Goal: Communication & Community: Participate in discussion

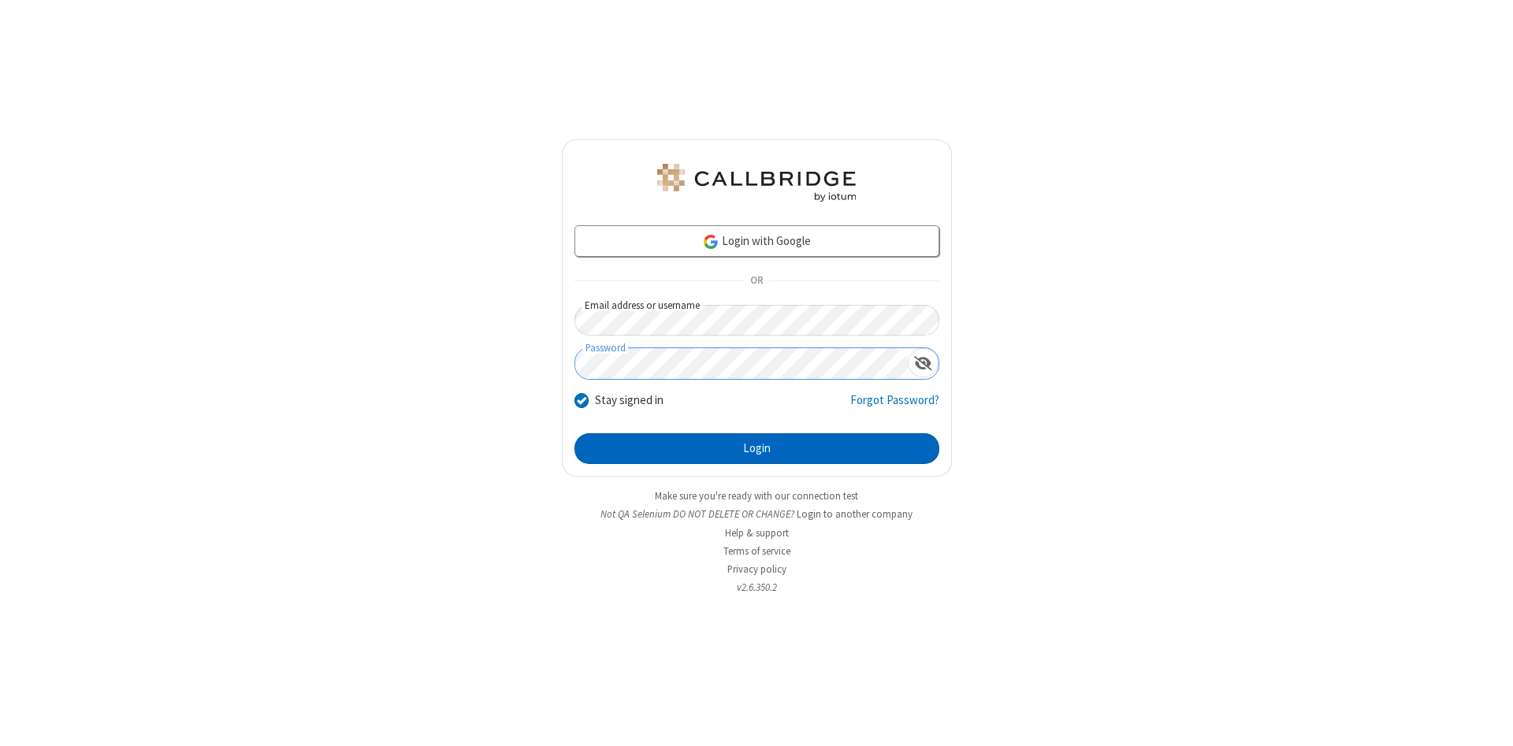
click at [757, 449] on button "Login" at bounding box center [757, 450] width 365 height 32
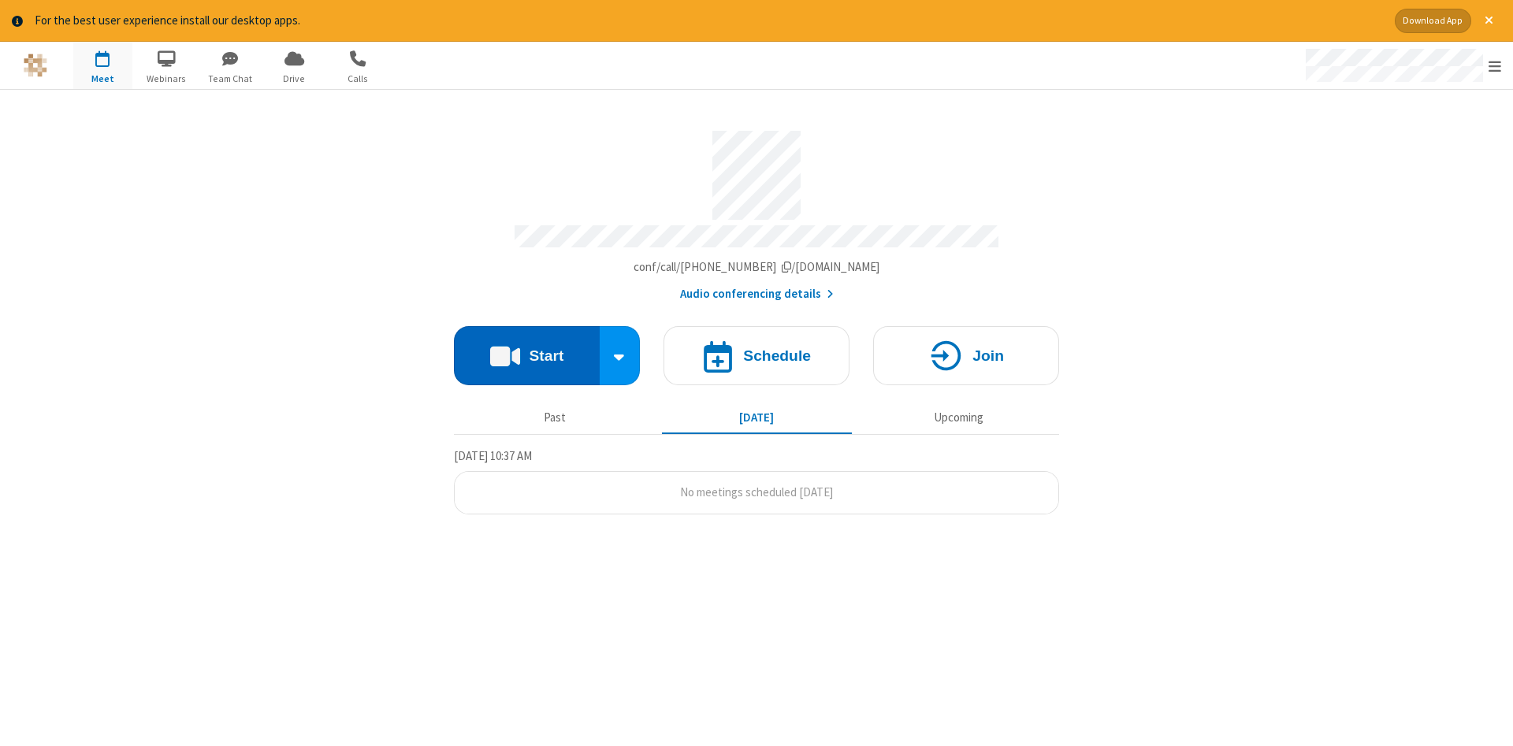
click at [527, 350] on button "Start" at bounding box center [527, 355] width 146 height 59
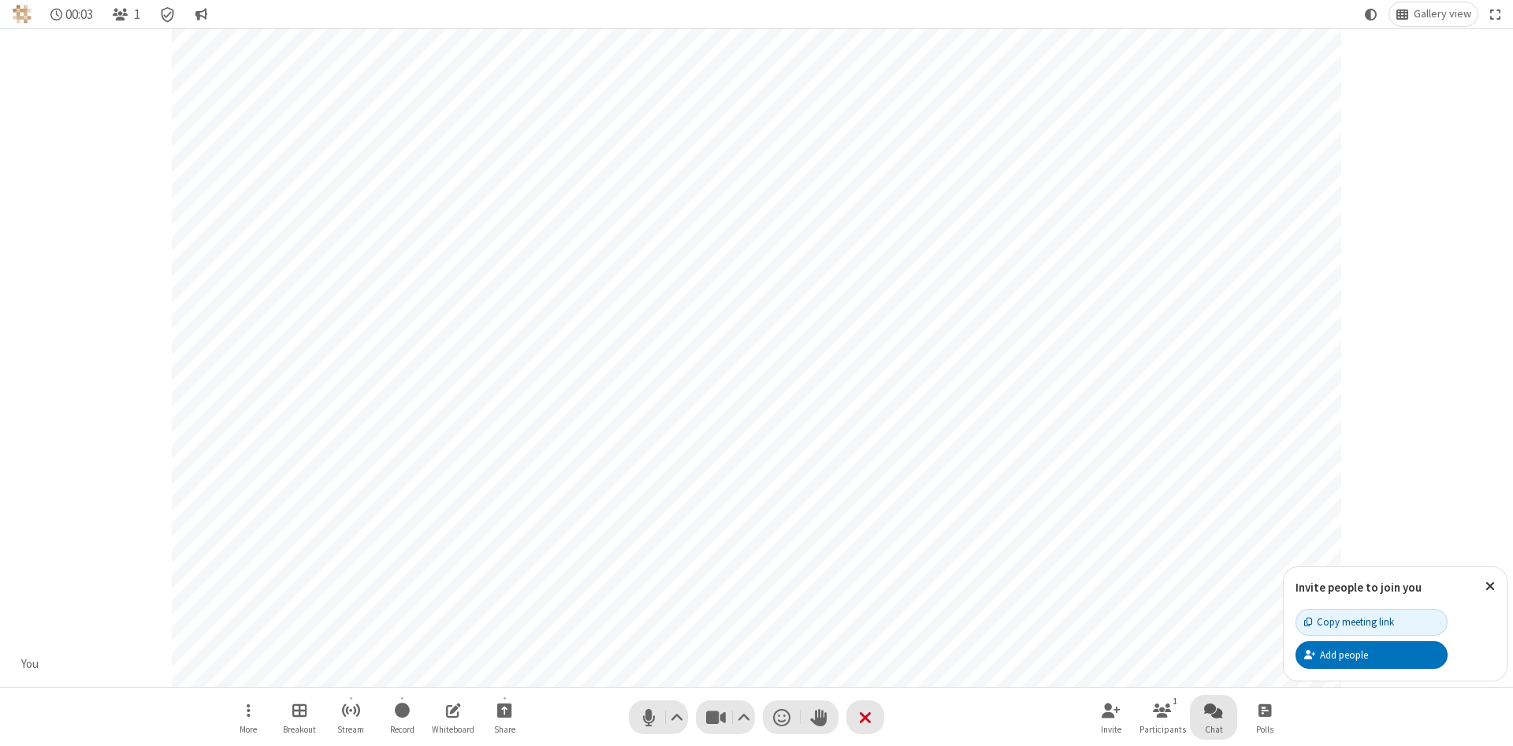
click at [1214, 710] on span "Open chat" at bounding box center [1213, 711] width 19 height 20
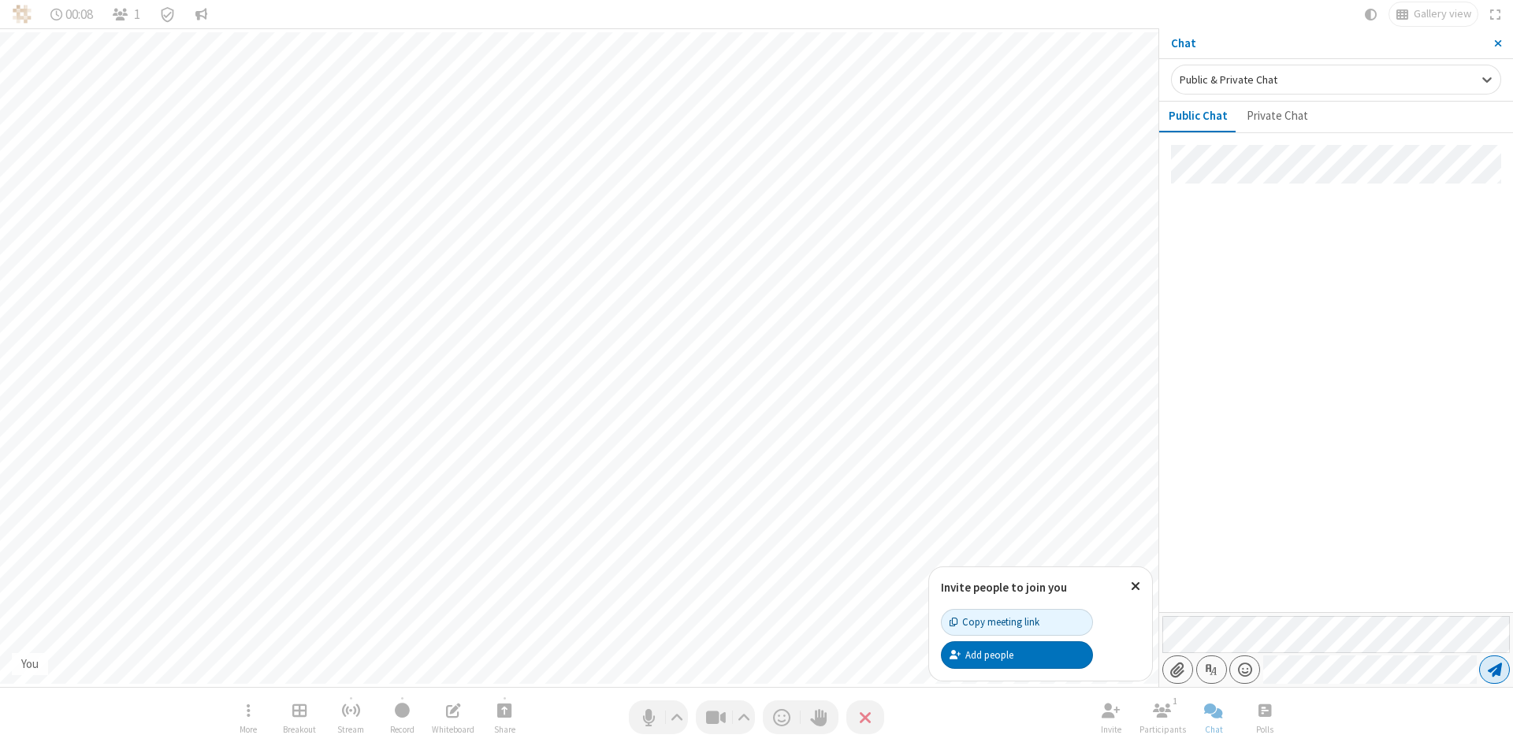
click at [1495, 670] on span "Send message" at bounding box center [1495, 670] width 14 height 16
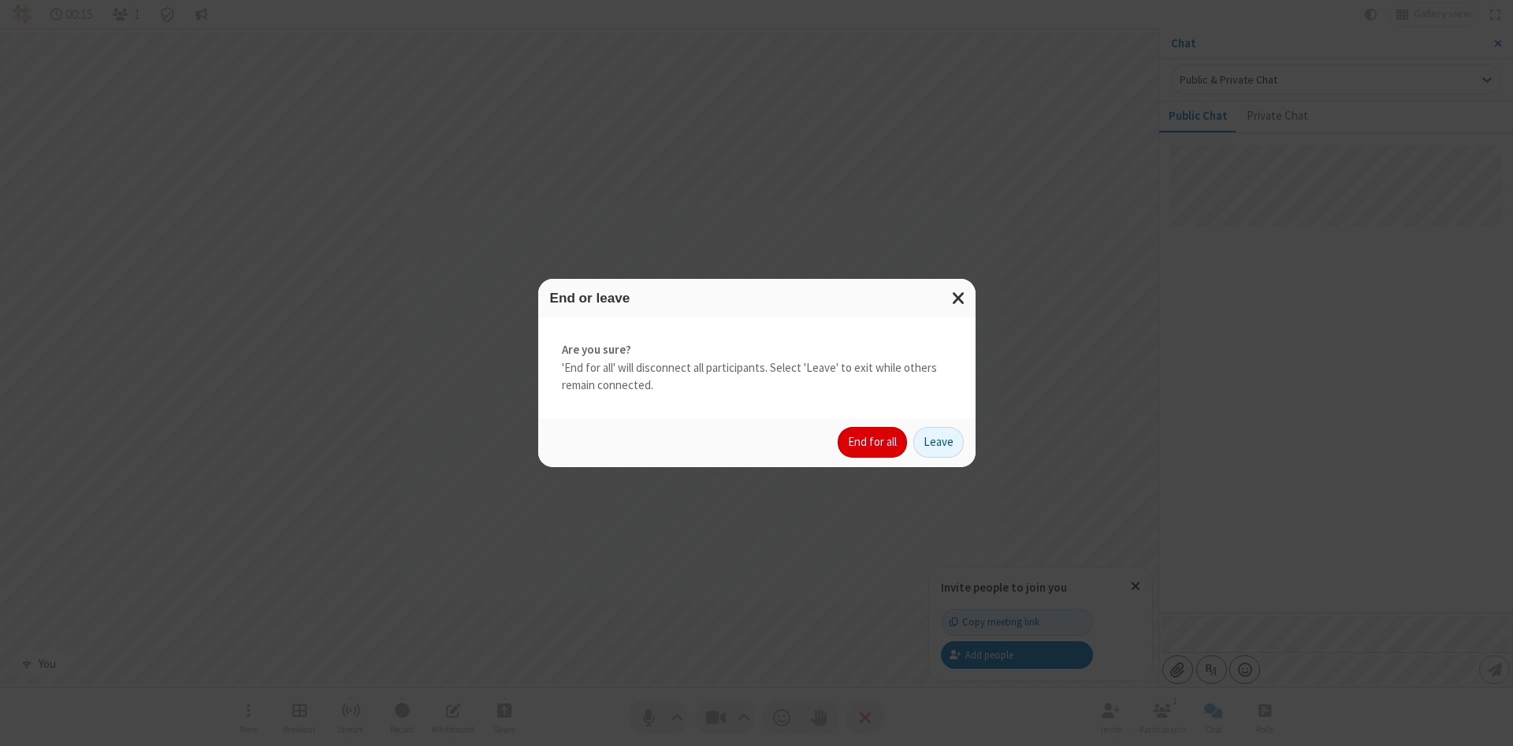
click at [873, 442] on button "End for all" at bounding box center [872, 443] width 69 height 32
